Goal: Information Seeking & Learning: Learn about a topic

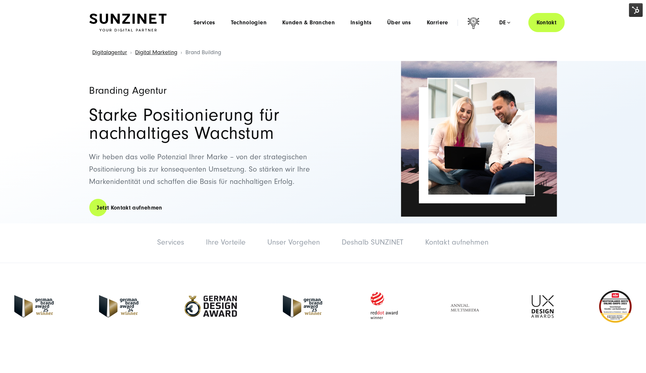
drag, startPoint x: 410, startPoint y: 180, endPoint x: 442, endPoint y: 130, distance: 58.8
click at [409, 181] on img at bounding box center [479, 139] width 156 height 156
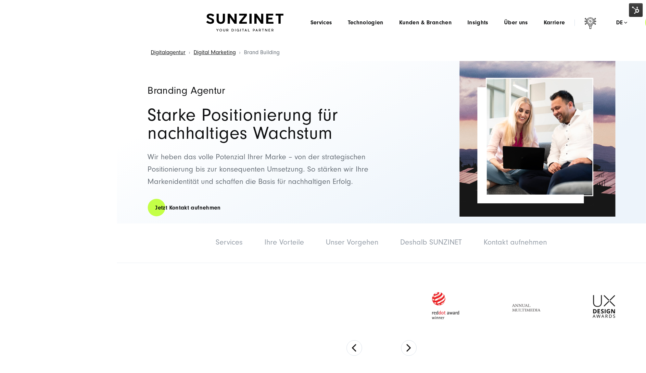
click at [0, 0] on headings-map at bounding box center [0, 0] width 0 height 0
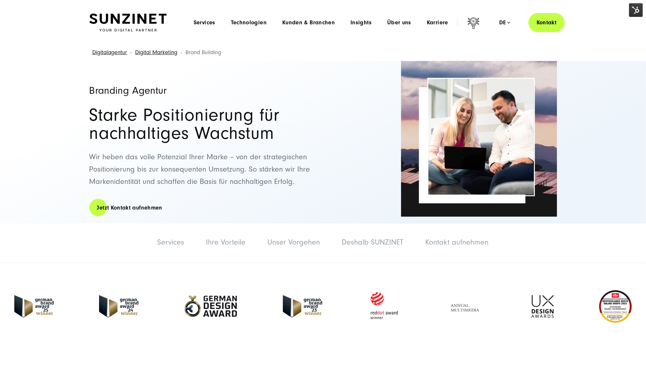
click at [634, 10] on img at bounding box center [636, 10] width 14 height 14
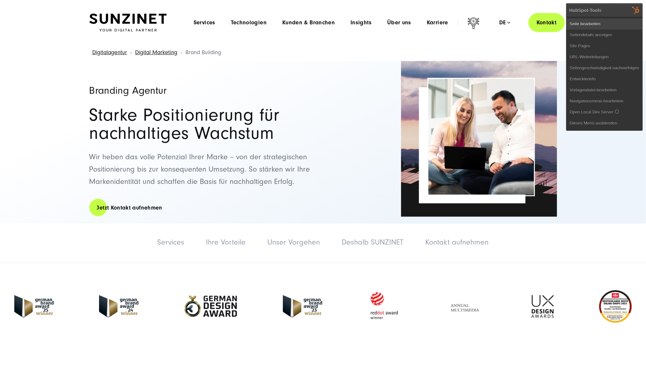
click at [623, 19] on link "Seite bearbeiten" at bounding box center [604, 24] width 76 height 11
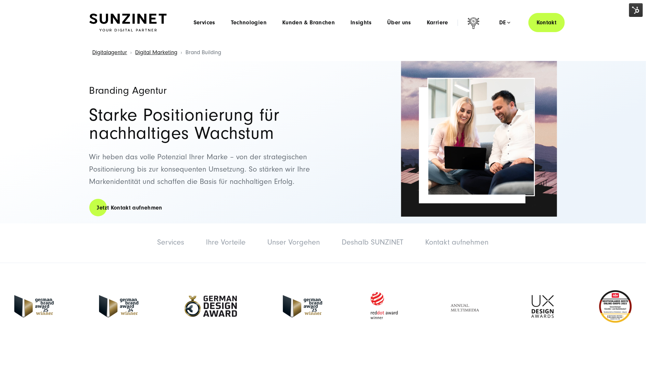
click at [247, 92] on h1 "Branding Agentur" at bounding box center [202, 90] width 227 height 10
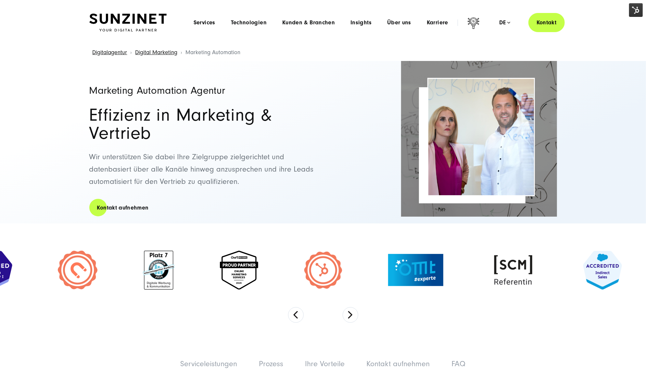
click at [635, 11] on img at bounding box center [636, 10] width 14 height 14
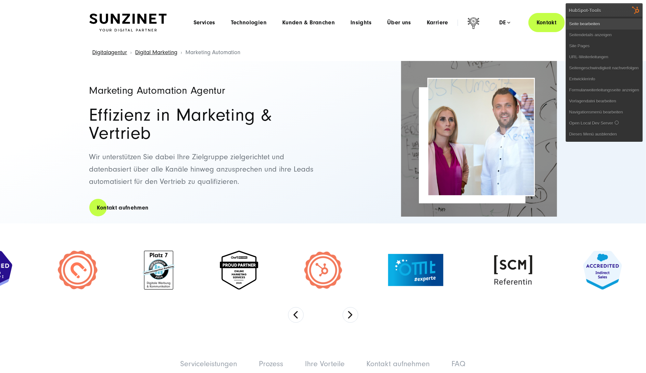
click at [619, 23] on link "Seite bearbeiten" at bounding box center [604, 24] width 76 height 11
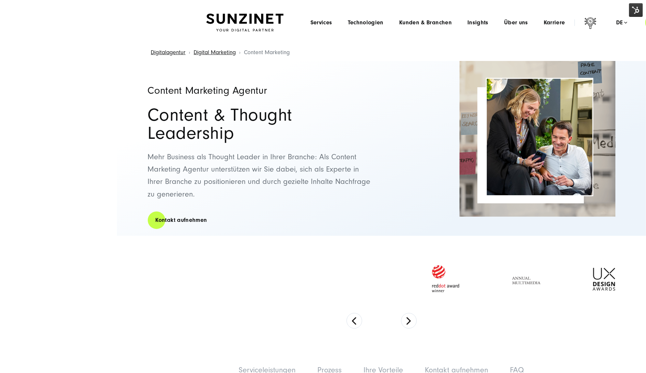
click at [634, 10] on img at bounding box center [636, 10] width 14 height 14
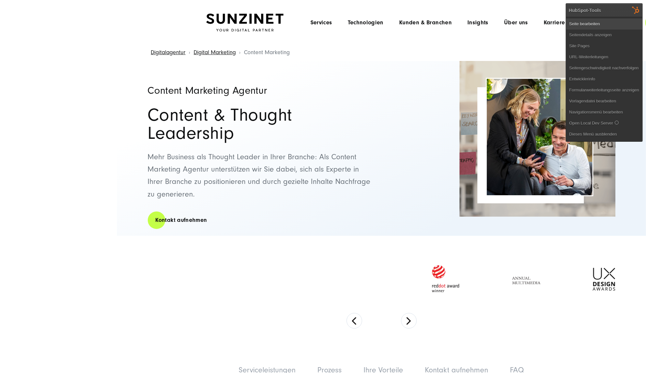
click at [616, 23] on link "Seite bearbeiten" at bounding box center [604, 24] width 76 height 11
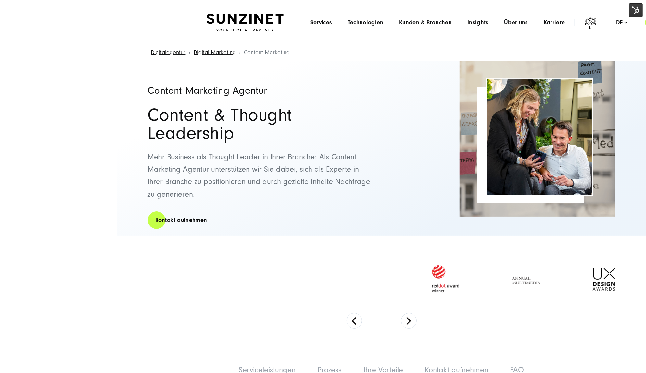
click at [209, 116] on h2 "Content & Thought Leadership" at bounding box center [261, 124] width 227 height 36
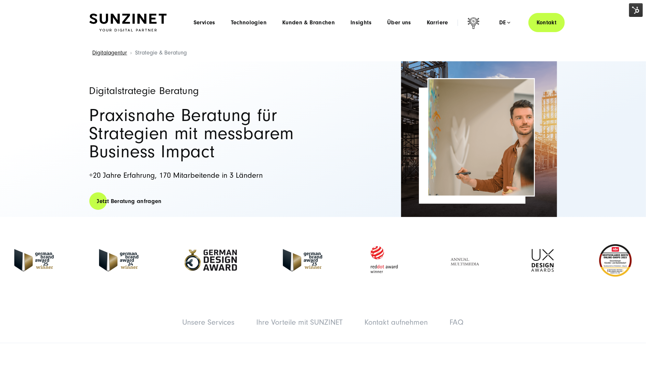
click at [637, 12] on img at bounding box center [636, 10] width 14 height 14
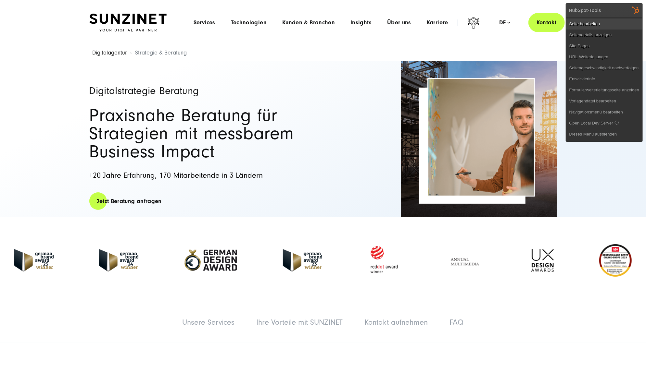
click at [618, 27] on link "Seite bearbeiten" at bounding box center [604, 24] width 76 height 11
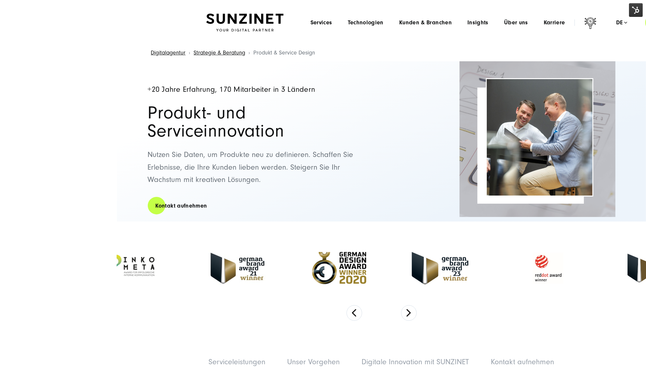
click at [637, 7] on img at bounding box center [636, 10] width 14 height 14
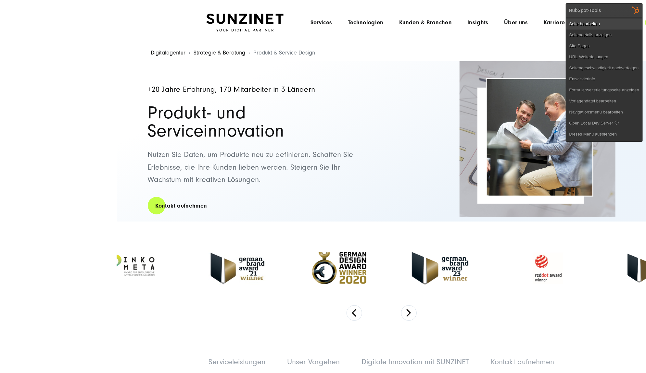
click at [613, 24] on link "Seite bearbeiten" at bounding box center [604, 24] width 76 height 11
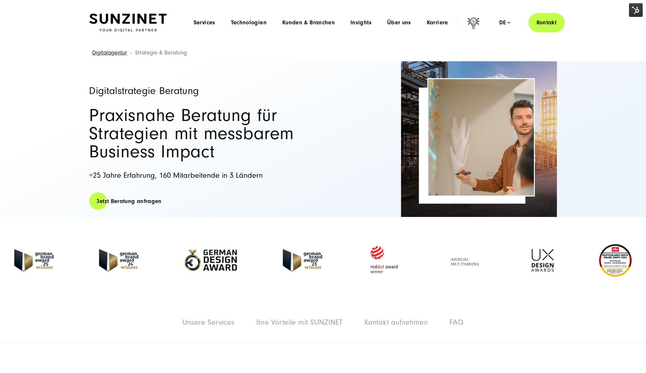
click at [168, 93] on h1 "Digitalstrategie Beratung" at bounding box center [202, 91] width 227 height 10
copy div "Digitalstrategie Beratung"
click at [158, 88] on h1 "Digitalstrategie Beratung" at bounding box center [202, 91] width 227 height 10
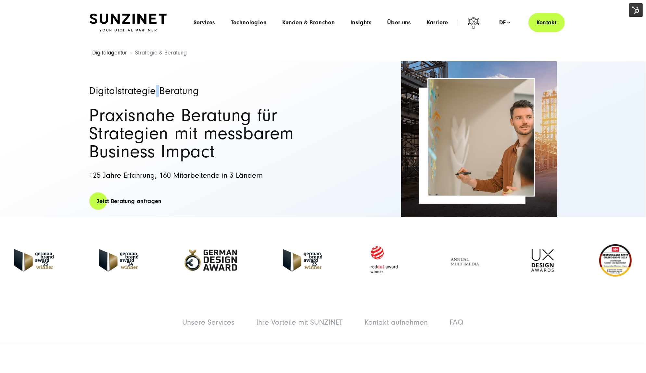
click at [158, 88] on h1 "Digitalstrategie Beratung" at bounding box center [202, 91] width 227 height 10
click at [633, 11] on img at bounding box center [636, 10] width 14 height 14
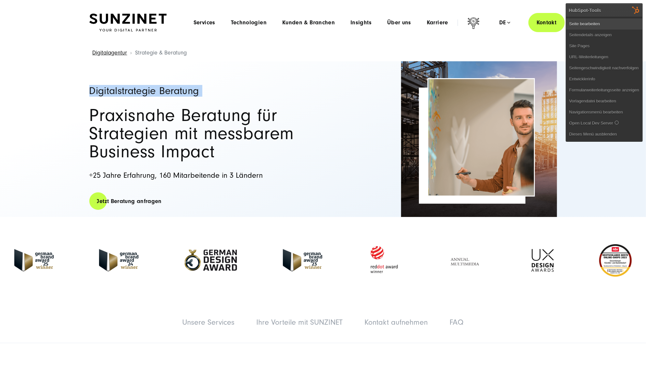
click at [620, 26] on link "Seite bearbeiten" at bounding box center [604, 24] width 76 height 11
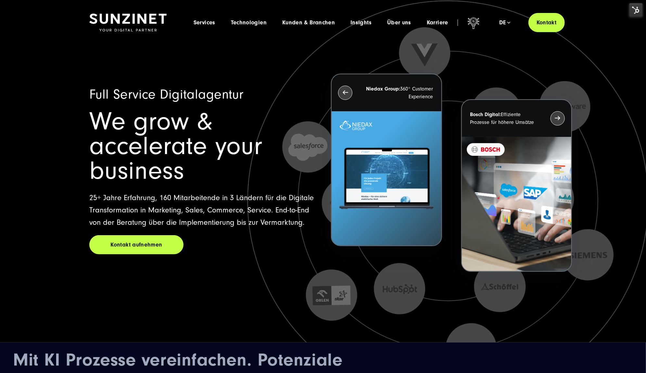
click at [633, 11] on img at bounding box center [636, 10] width 14 height 14
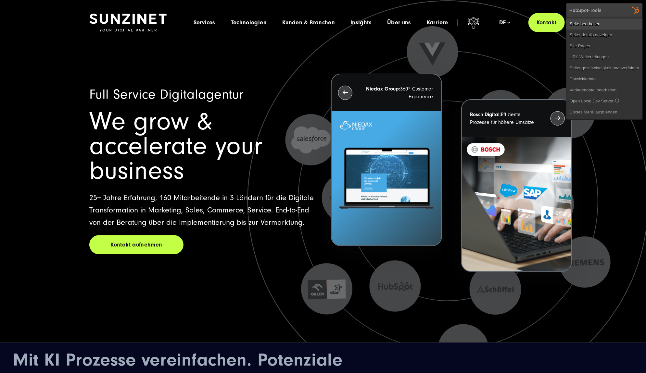
click at [624, 19] on link "Seite bearbeiten" at bounding box center [604, 24] width 76 height 11
